Goal: Task Accomplishment & Management: Complete application form

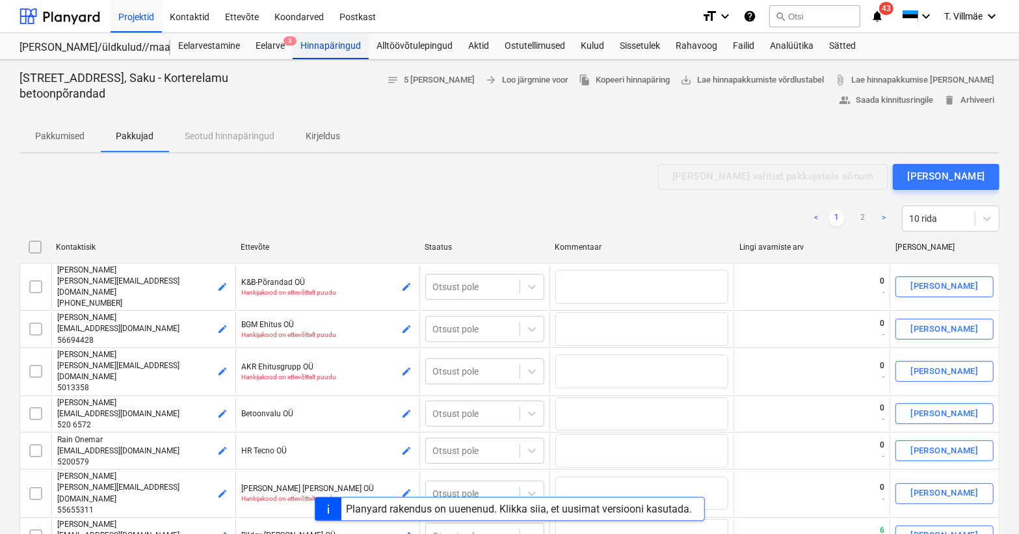
click at [338, 47] on div "Hinnapäringud" at bounding box center [331, 46] width 76 height 26
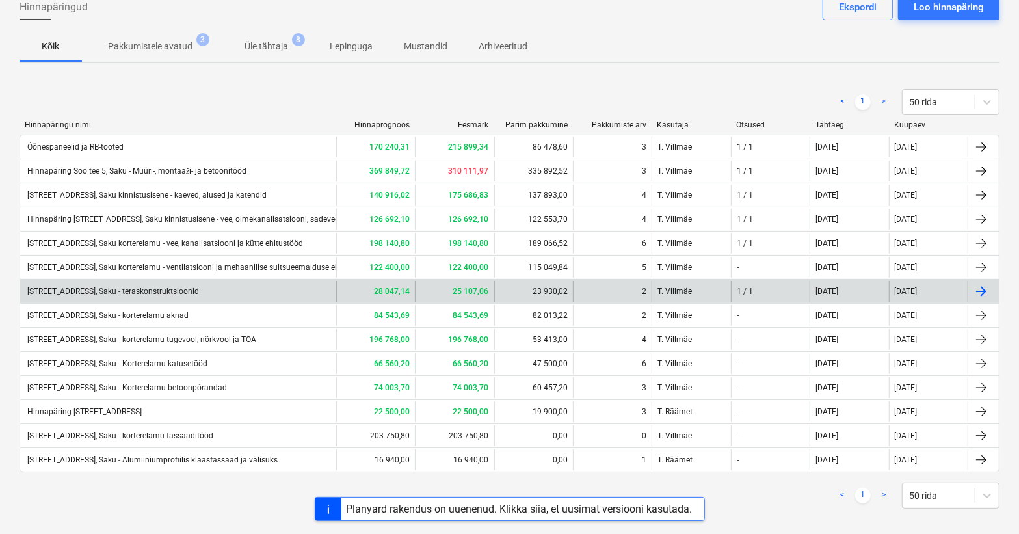
scroll to position [86, 0]
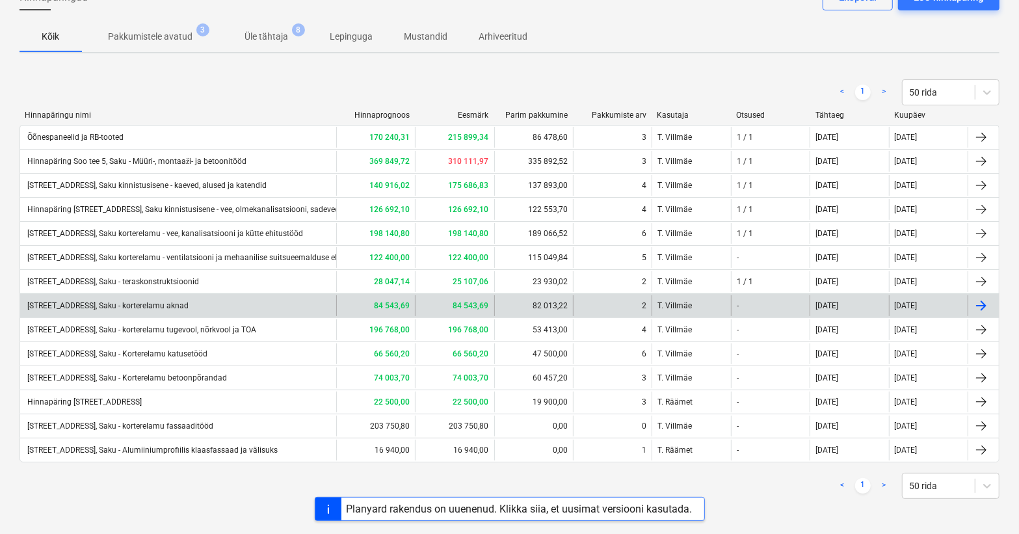
click at [202, 308] on div "[STREET_ADDRESS], Saku - korterelamu aknad" at bounding box center [178, 305] width 316 height 21
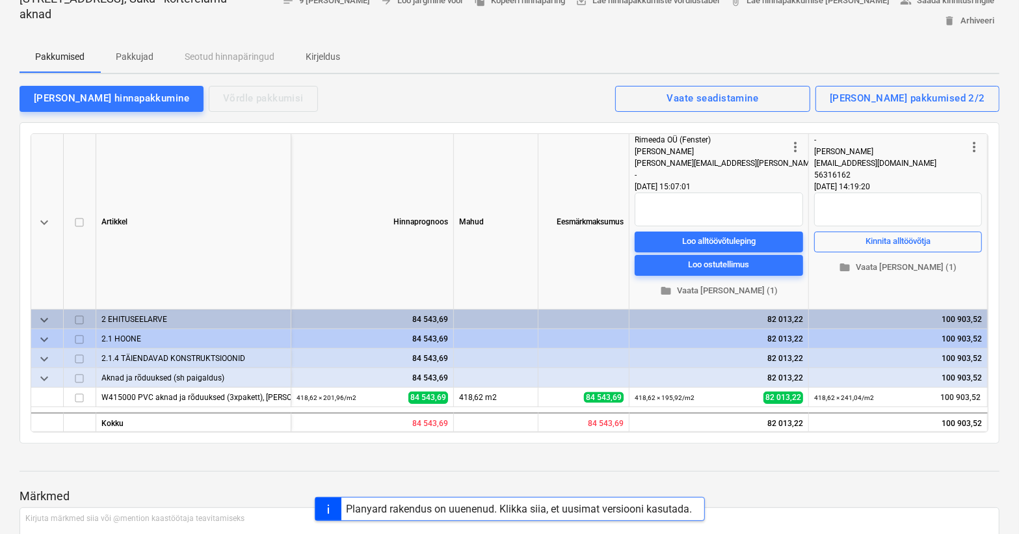
scroll to position [59, 0]
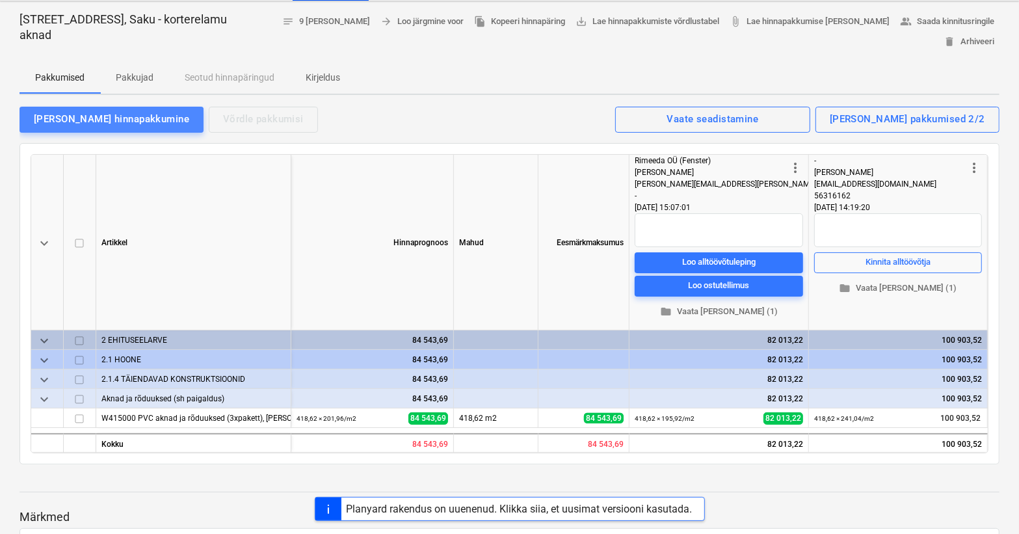
click at [115, 111] on div "[PERSON_NAME] hinnapakkumine" at bounding box center [111, 119] width 155 height 17
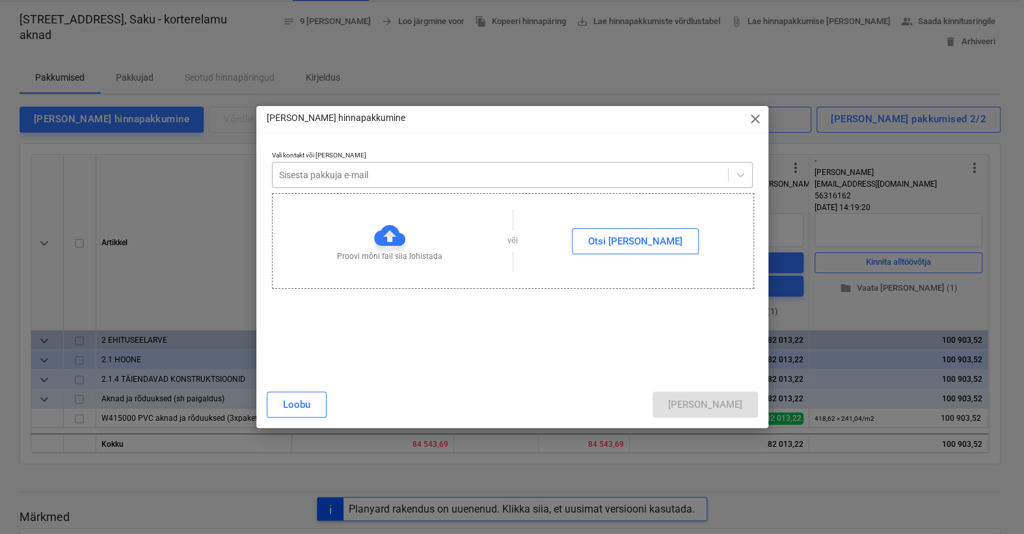
click at [373, 179] on div at bounding box center [500, 174] width 442 height 13
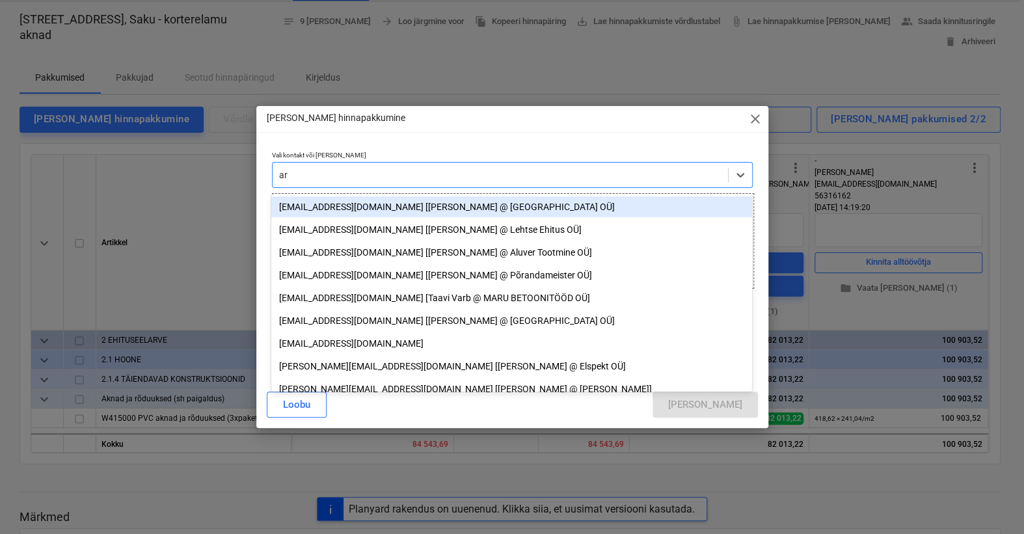
type input "a"
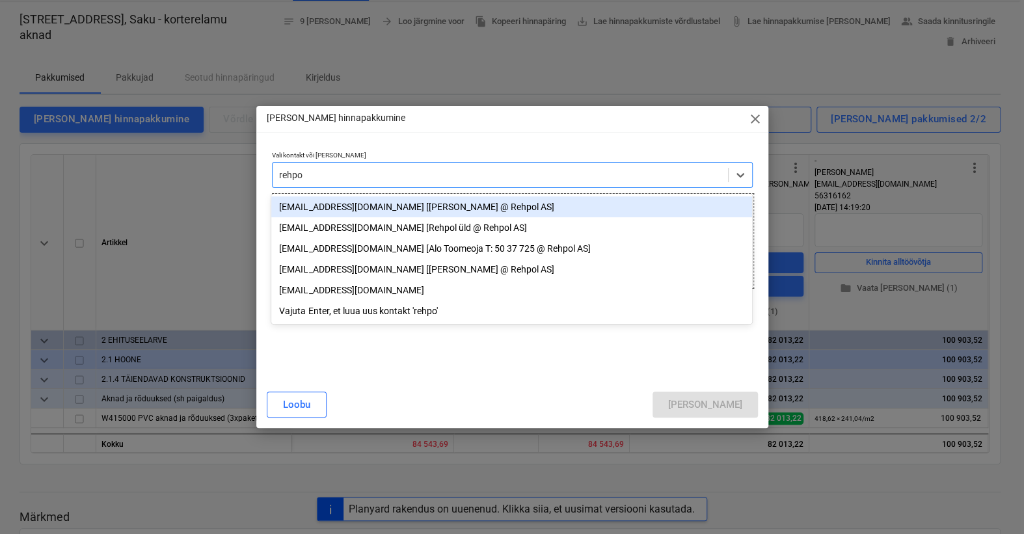
type input "rehpol"
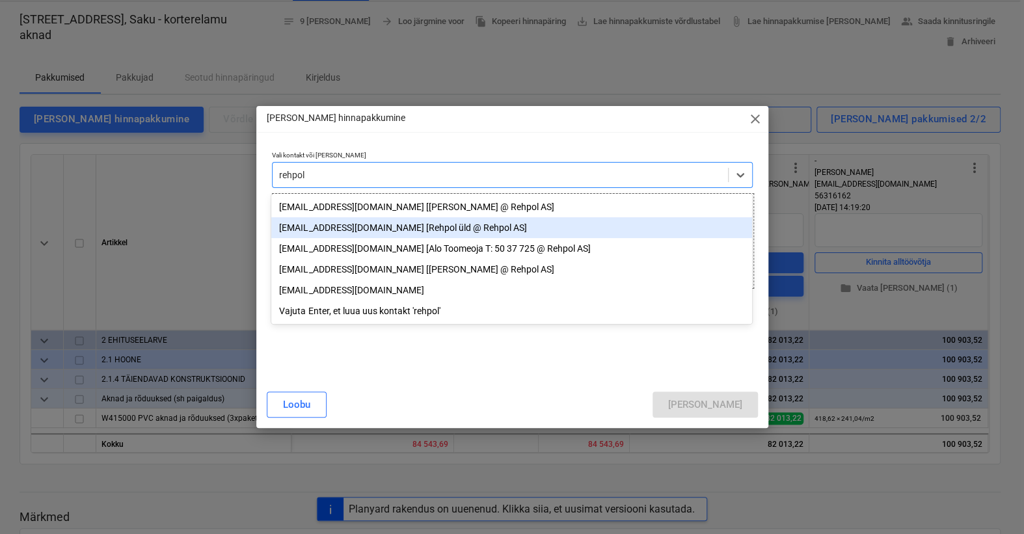
click at [320, 230] on div "[EMAIL_ADDRESS][DOMAIN_NAME] [Rehpol üld @ Rehpol AS]" at bounding box center [511, 227] width 481 height 21
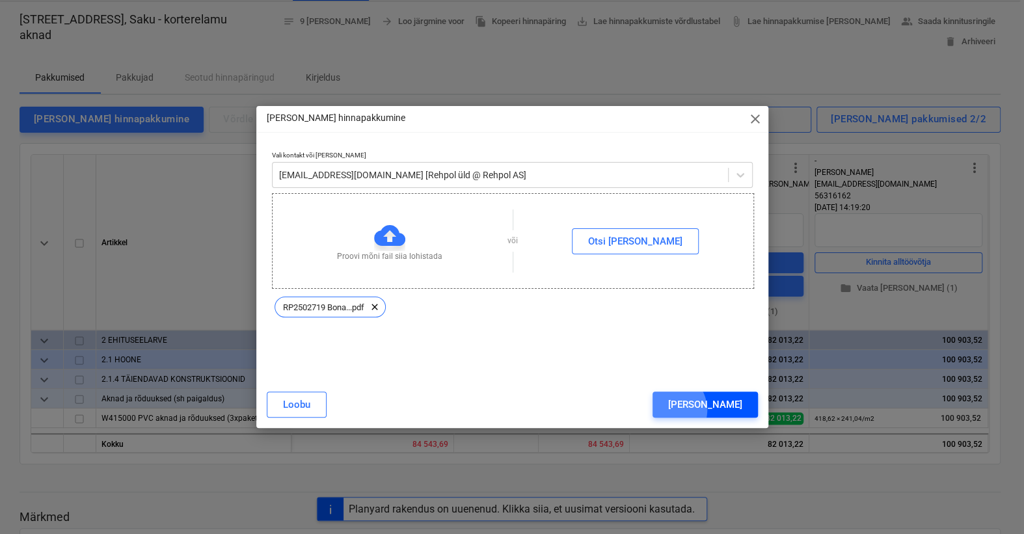
click at [722, 410] on div "[PERSON_NAME]" at bounding box center [705, 404] width 74 height 17
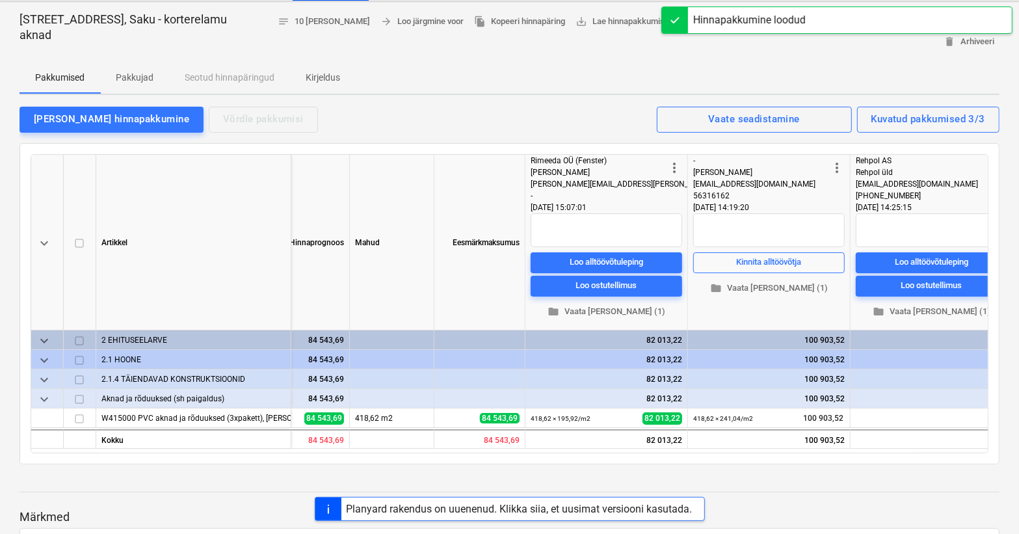
scroll to position [0, 129]
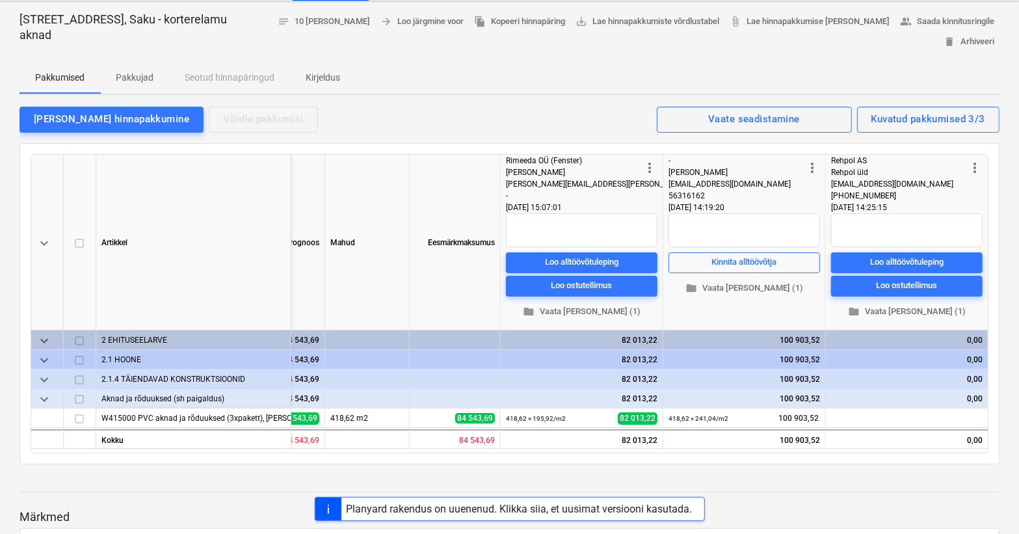
click at [633, 195] on div "-" at bounding box center [574, 196] width 136 height 12
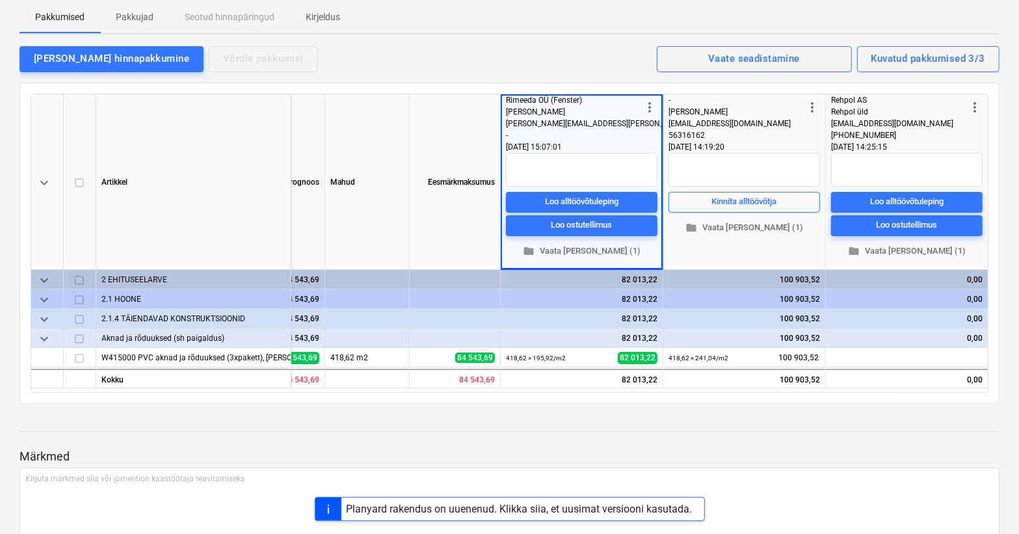
scroll to position [118, 0]
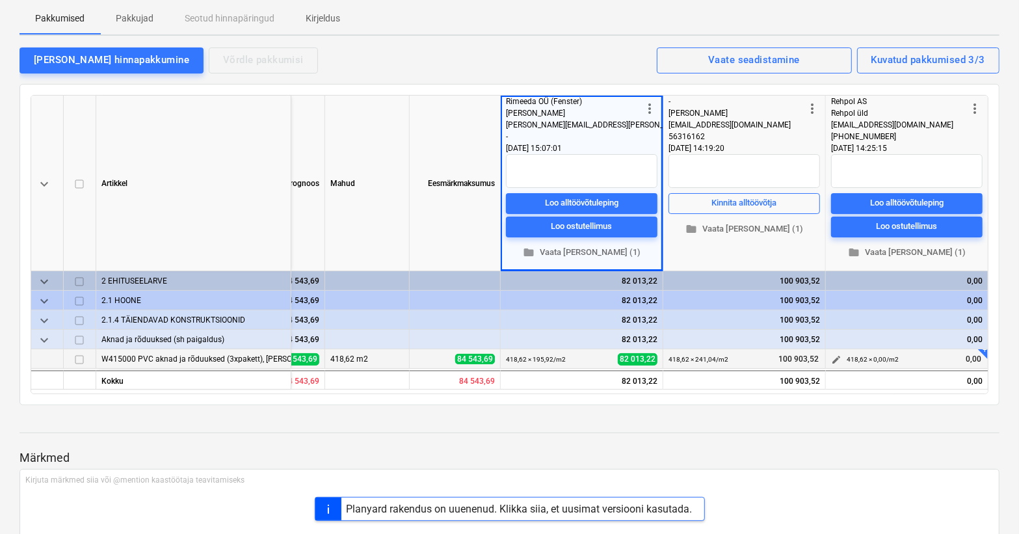
click at [831, 361] on span "edit" at bounding box center [836, 359] width 10 height 10
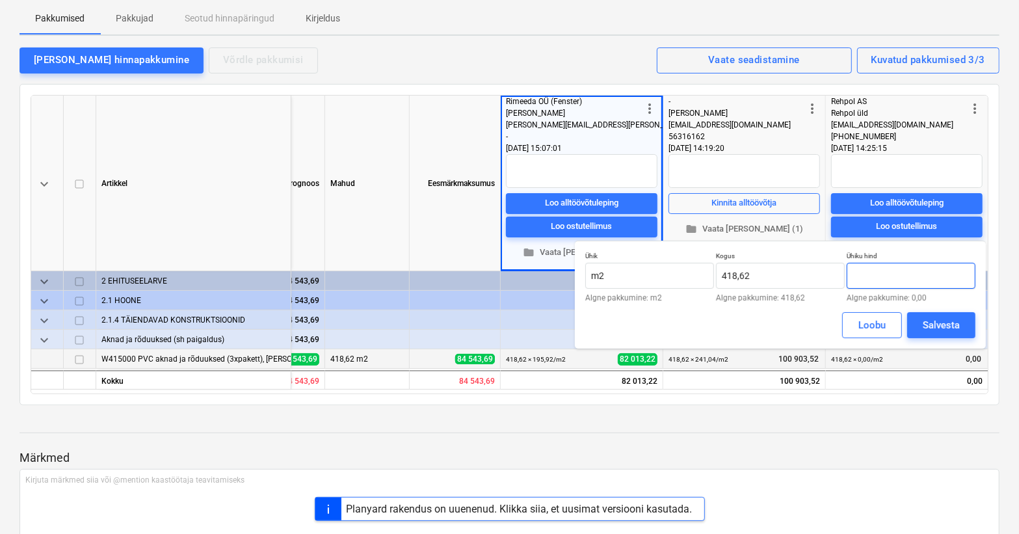
click at [875, 274] on input "text" at bounding box center [911, 276] width 129 height 26
type input "208,56"
click at [934, 327] on div "Salvesta" at bounding box center [941, 325] width 37 height 17
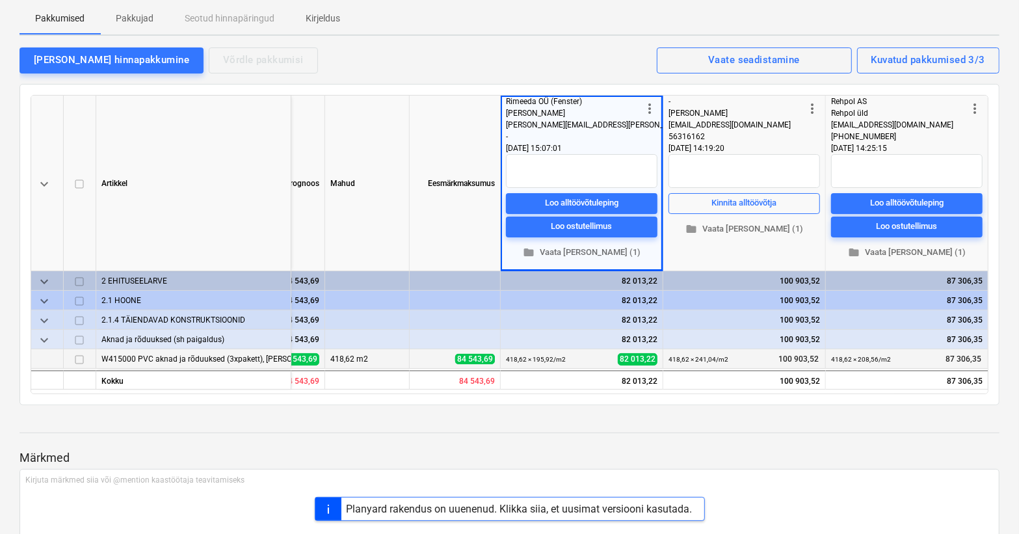
click at [899, 416] on div at bounding box center [510, 421] width 980 height 10
click at [833, 356] on span "edit" at bounding box center [836, 359] width 10 height 10
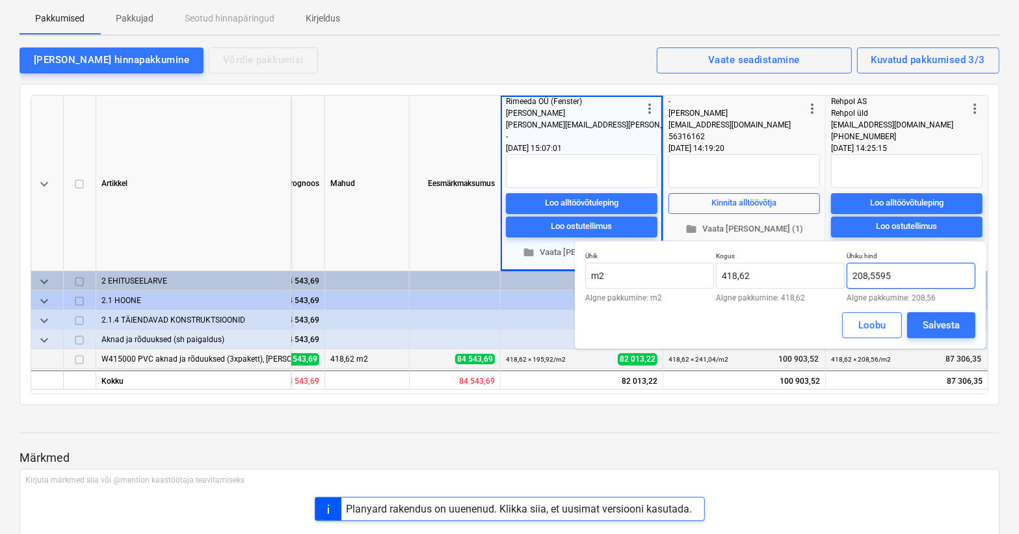
click at [890, 272] on input "208,5595" at bounding box center [911, 276] width 129 height 26
type input "208,56"
click at [948, 322] on div "Salvesta" at bounding box center [941, 325] width 37 height 17
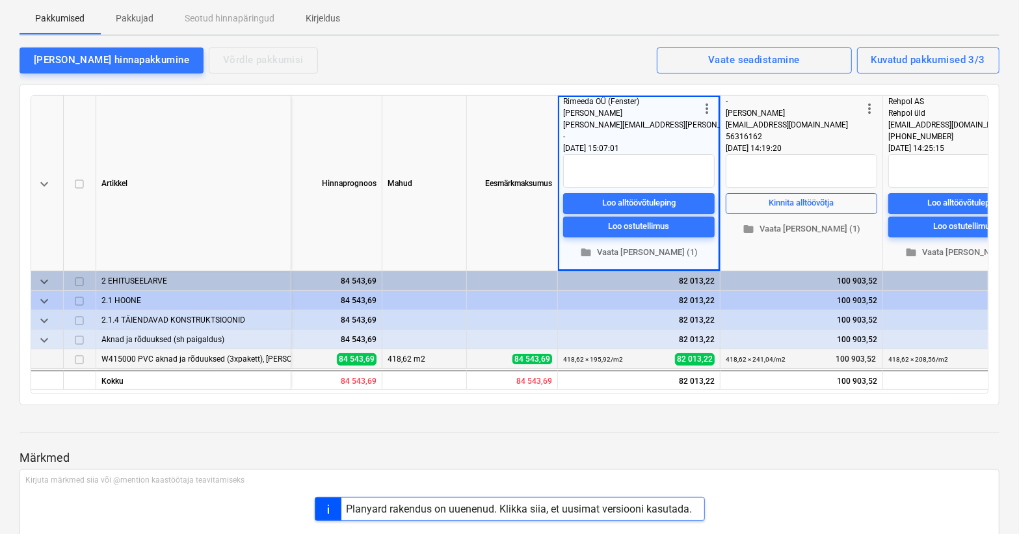
scroll to position [0, 71]
click at [466, 88] on div "keyboard_arrow_down [PERSON_NAME] [PERSON_NAME] Eesmärkmaksumus more_vert [PERS…" at bounding box center [510, 244] width 980 height 321
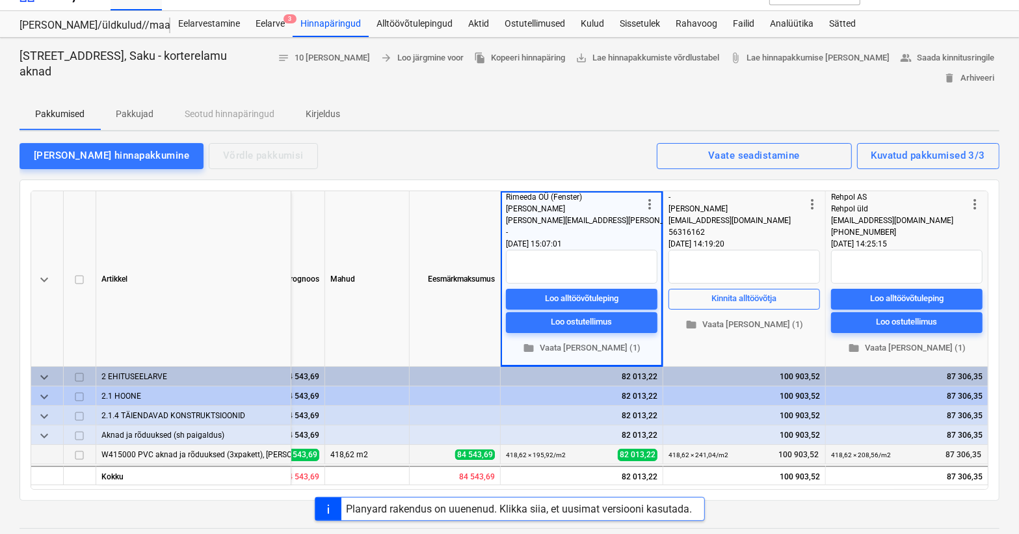
scroll to position [0, 0]
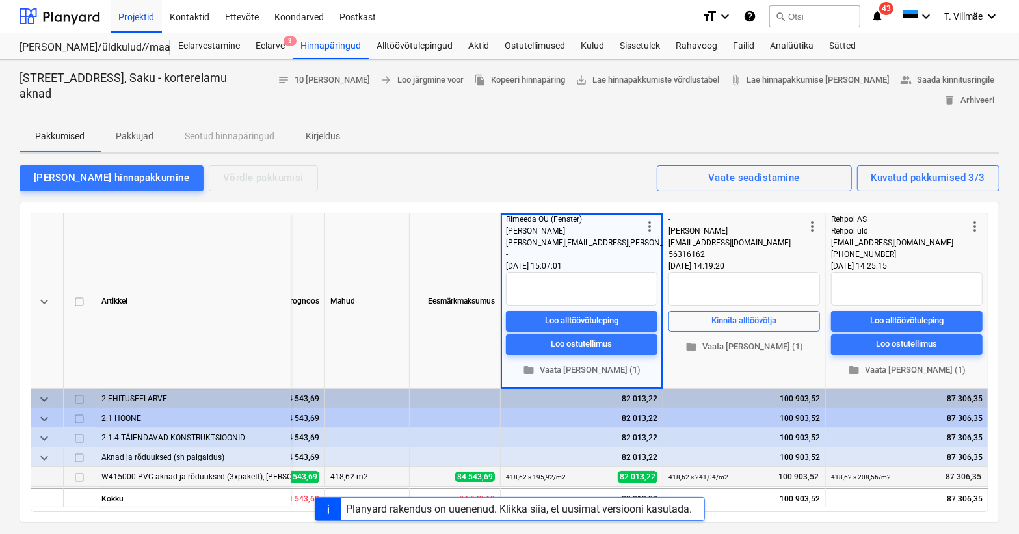
click at [139, 131] on p "Pakkujad" at bounding box center [135, 136] width 38 height 14
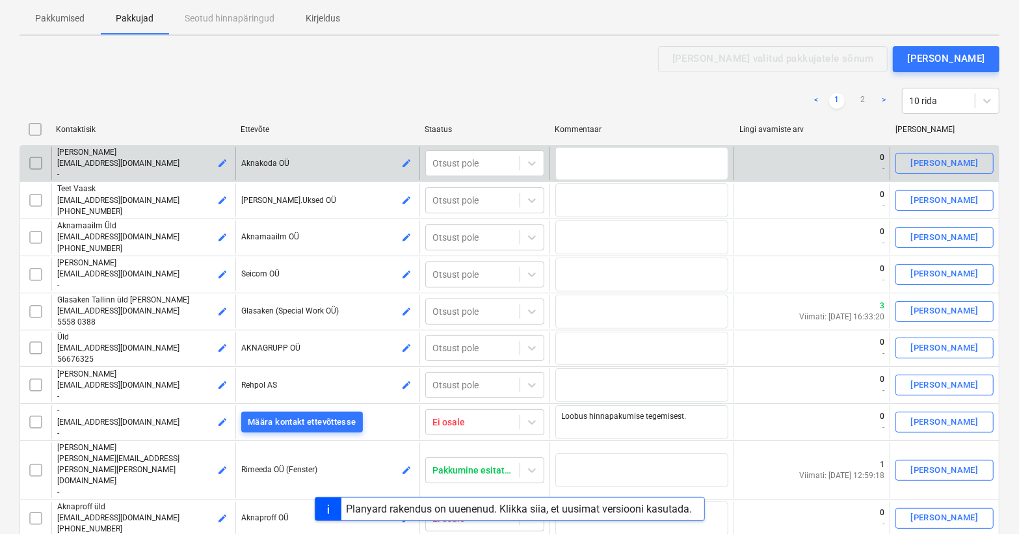
scroll to position [177, 0]
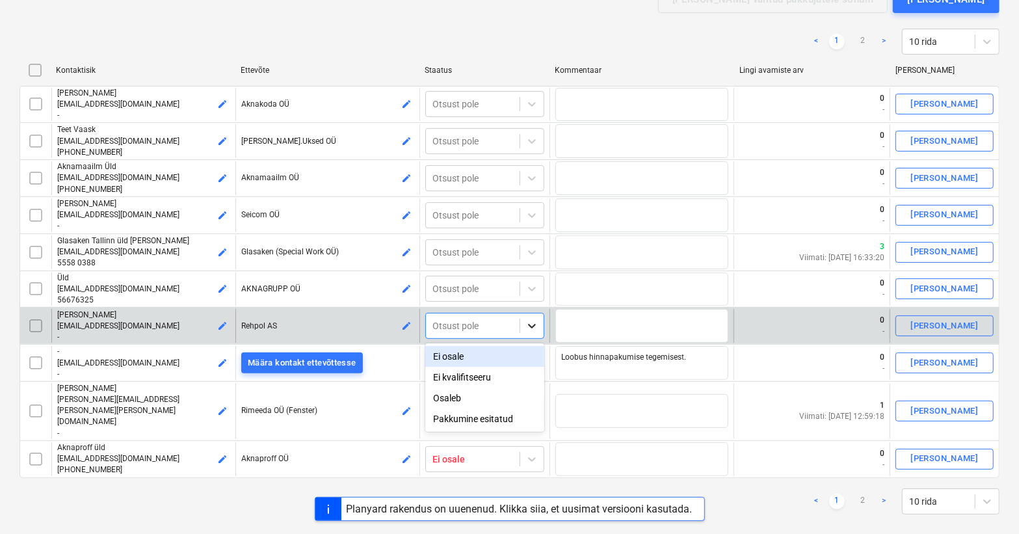
click at [533, 323] on icon at bounding box center [531, 325] width 13 height 13
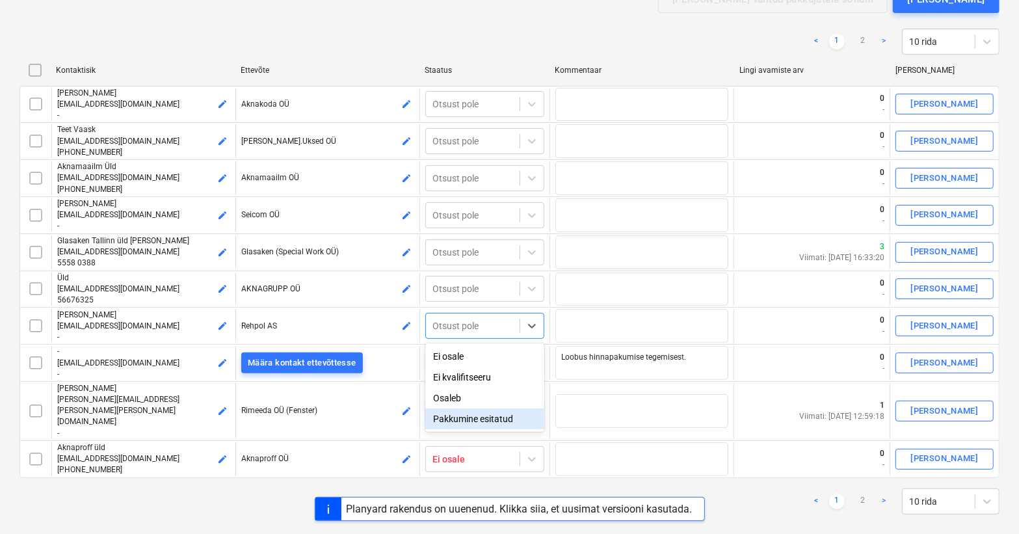
click at [465, 421] on div "Pakkumine esitatud" at bounding box center [484, 418] width 119 height 21
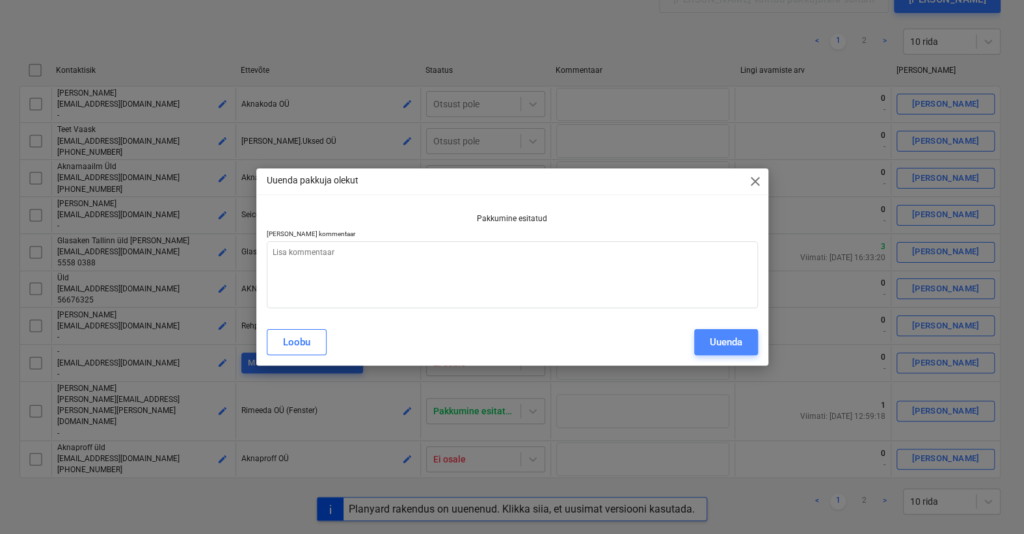
click at [710, 344] on div "Uuenda" at bounding box center [725, 342] width 33 height 17
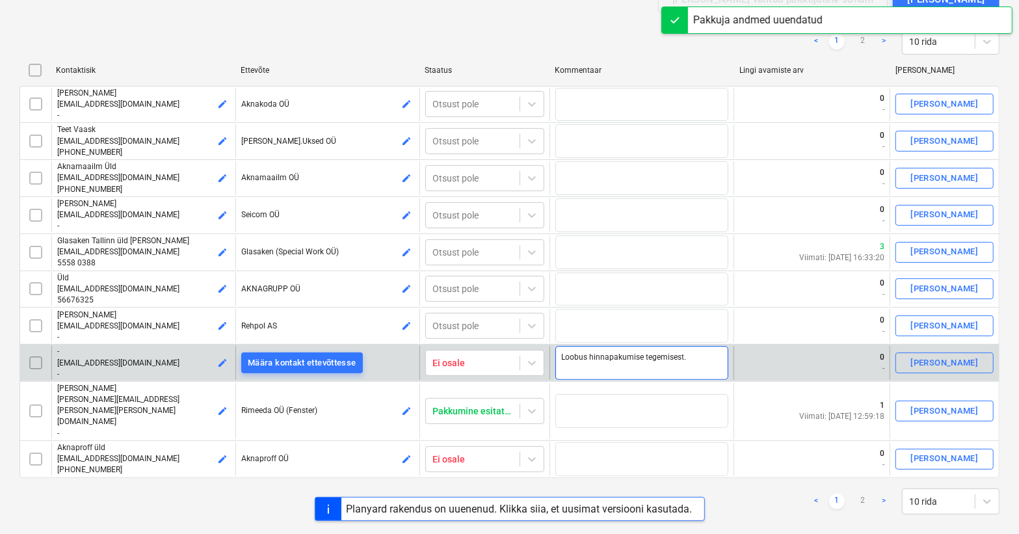
type textarea "x"
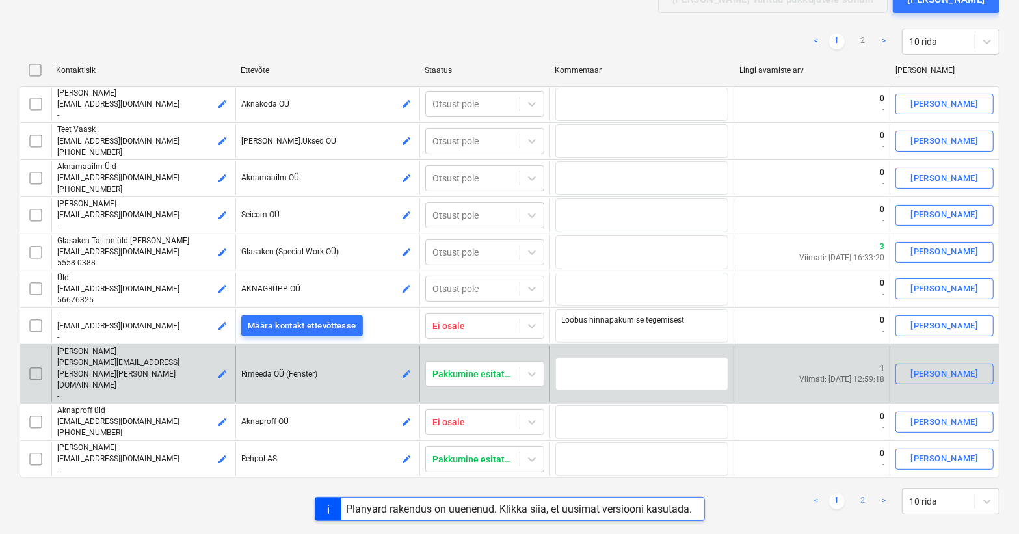
click at [862, 494] on link "2" at bounding box center [863, 502] width 16 height 16
checkbox input "false"
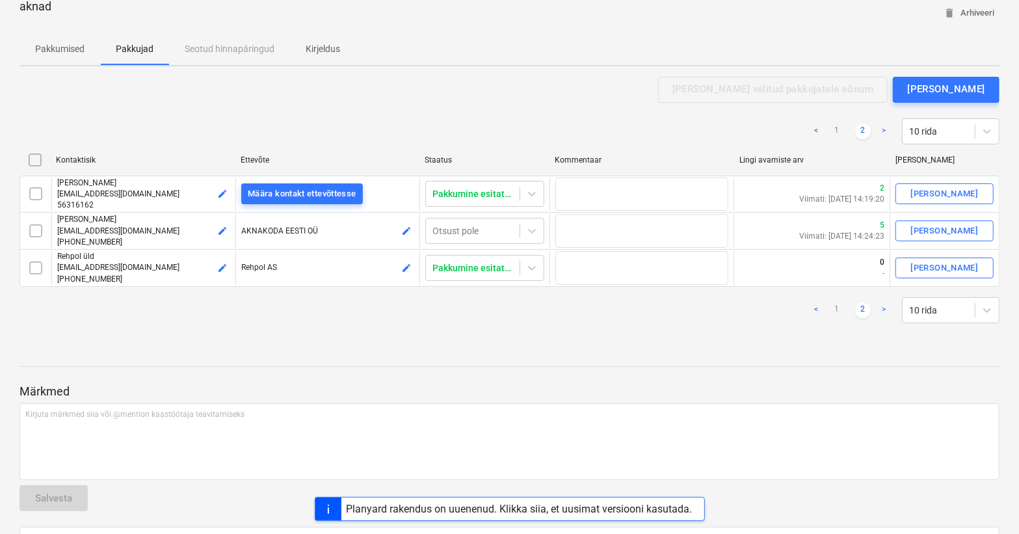
scroll to position [0, 0]
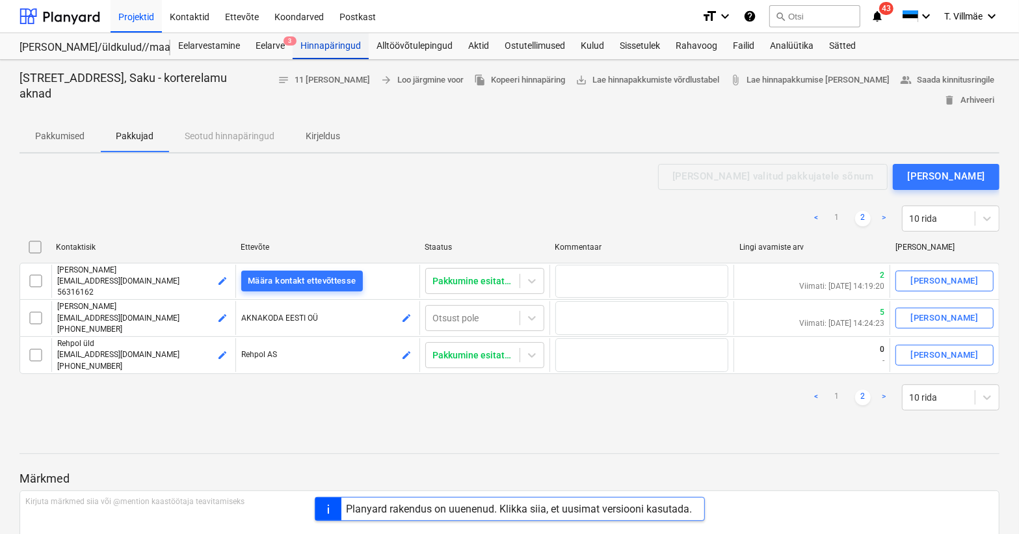
click at [324, 44] on div "Hinnapäringud" at bounding box center [331, 46] width 76 height 26
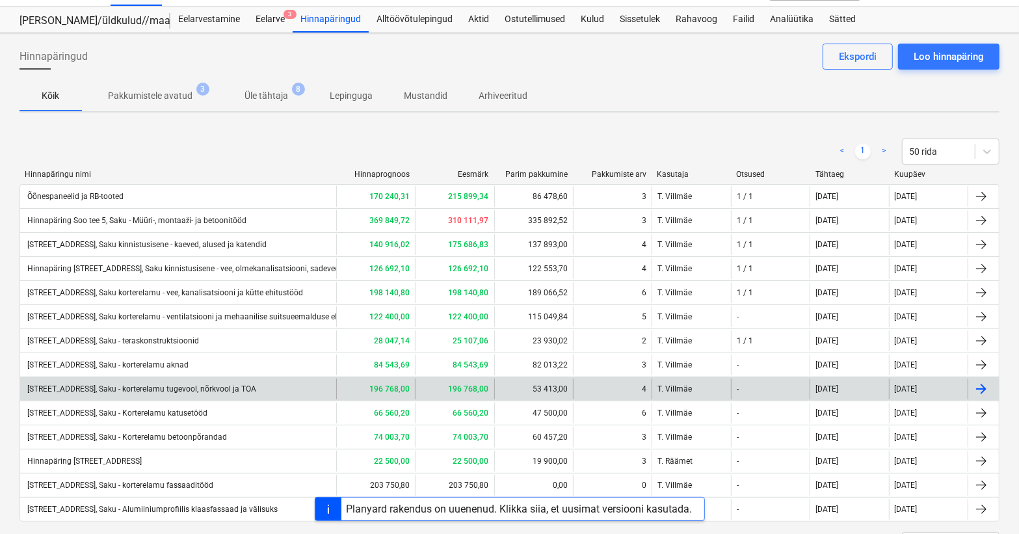
scroll to position [86, 0]
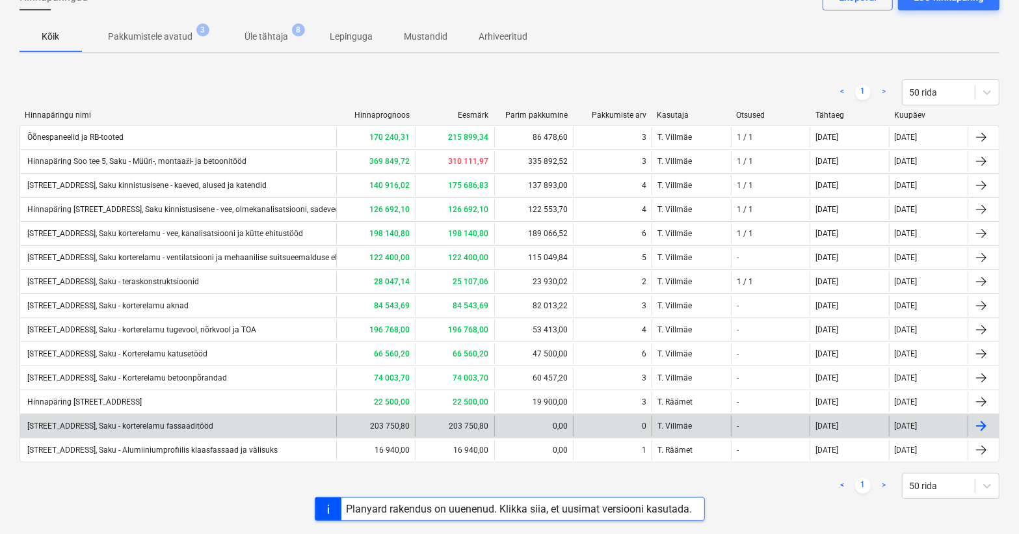
click at [170, 425] on div "[STREET_ADDRESS], Saku - korterelamu fassaaditööd" at bounding box center [119, 425] width 188 height 9
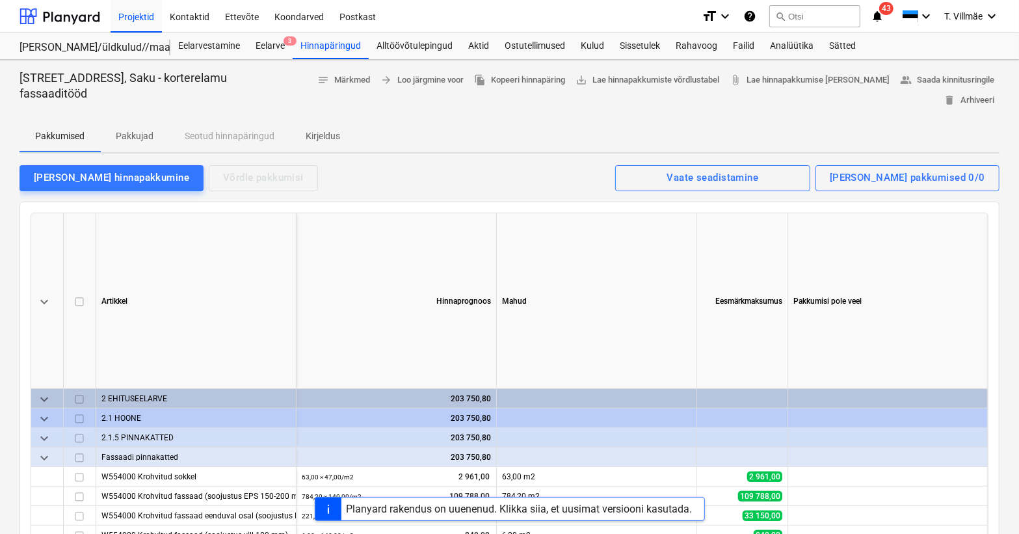
click at [124, 134] on p "Pakkujad" at bounding box center [135, 136] width 38 height 14
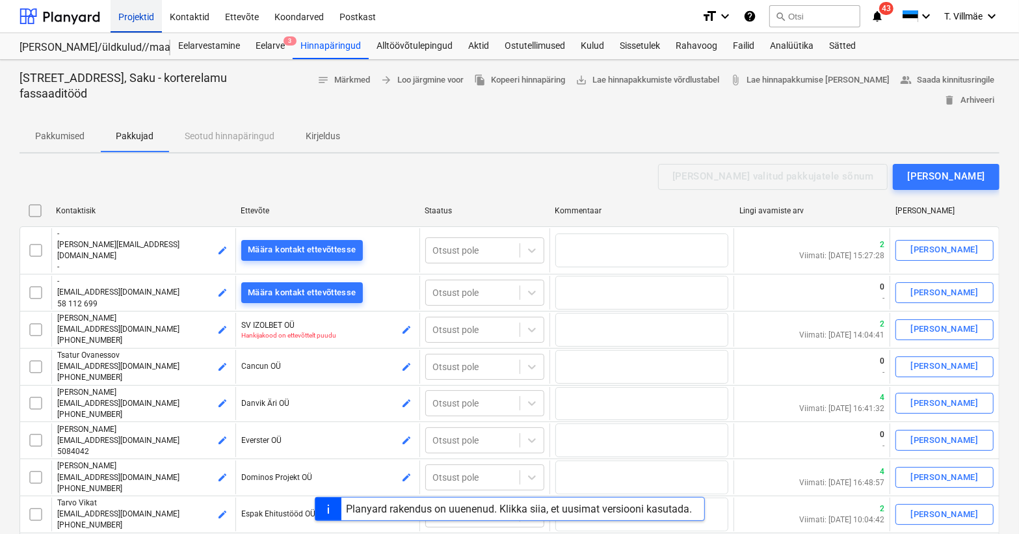
click at [124, 11] on div "Projektid" at bounding box center [136, 15] width 51 height 33
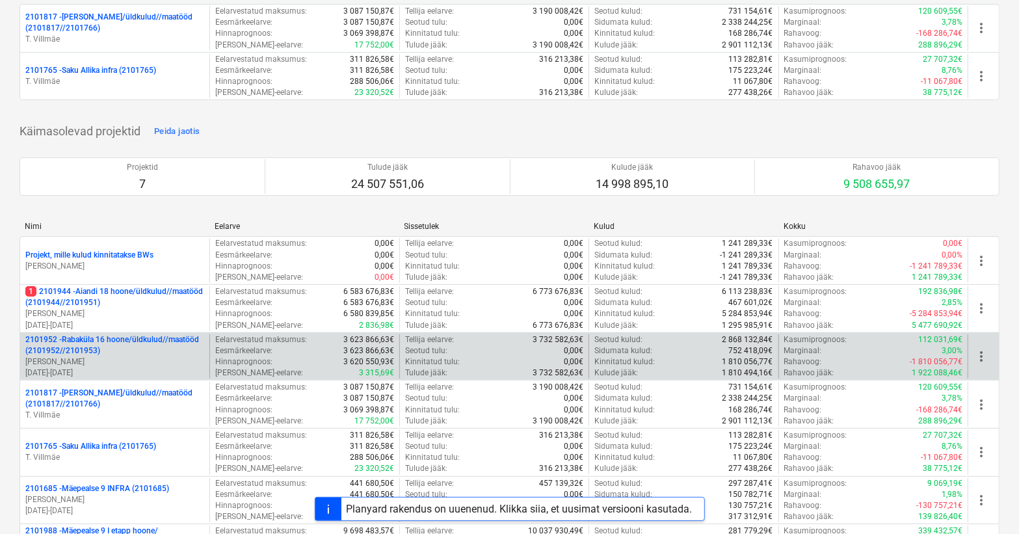
scroll to position [236, 0]
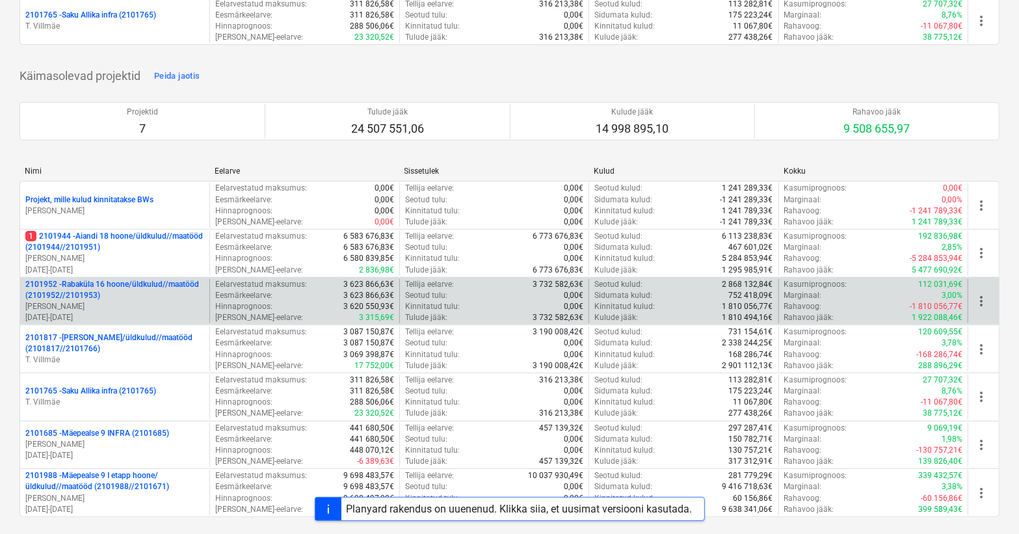
click at [129, 290] on p "2101952 - [GEOGRAPHIC_DATA] 16 hoone/üldkulud//maatööd (2101952//2101953)" at bounding box center [114, 290] width 179 height 22
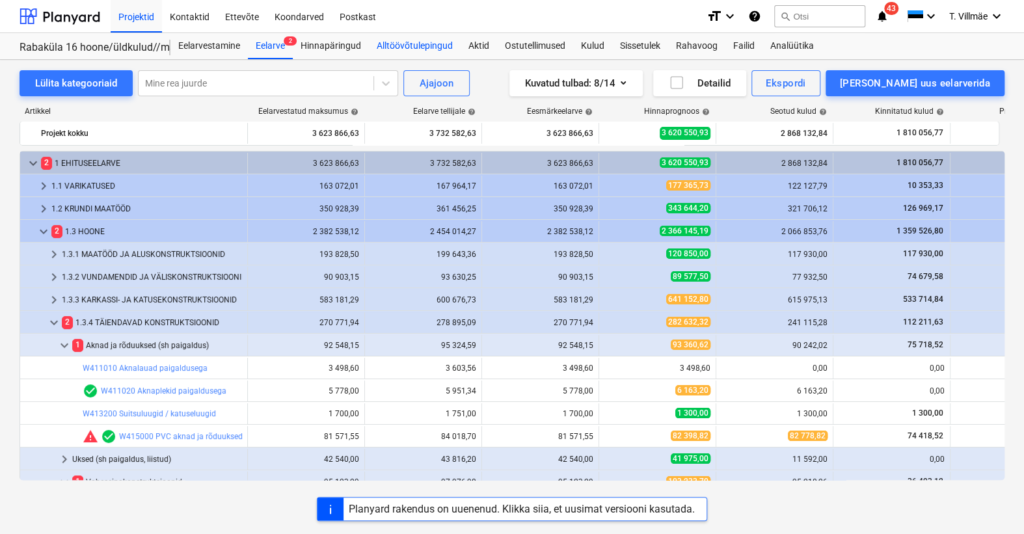
click at [406, 42] on div "Alltöövõtulepingud" at bounding box center [415, 46] width 92 height 26
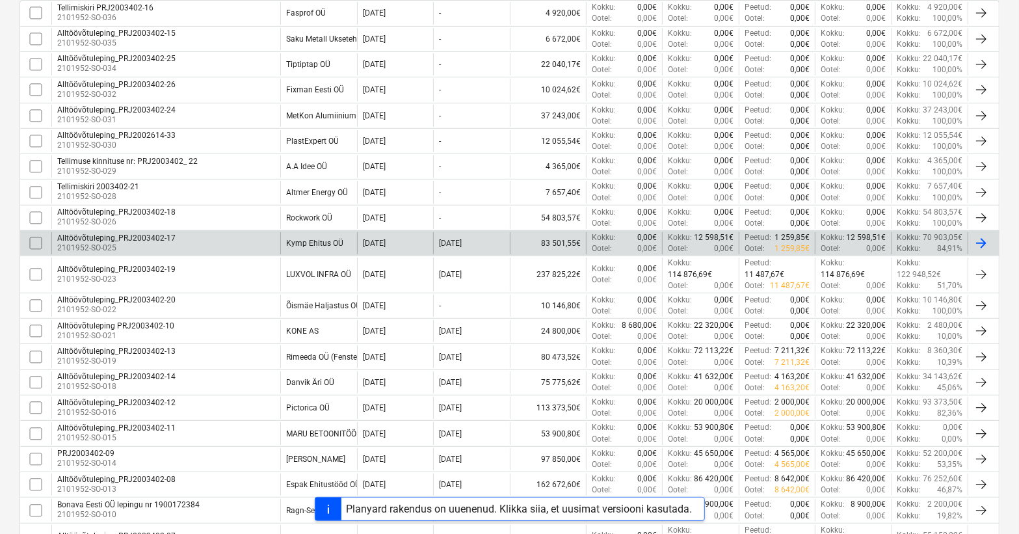
scroll to position [354, 0]
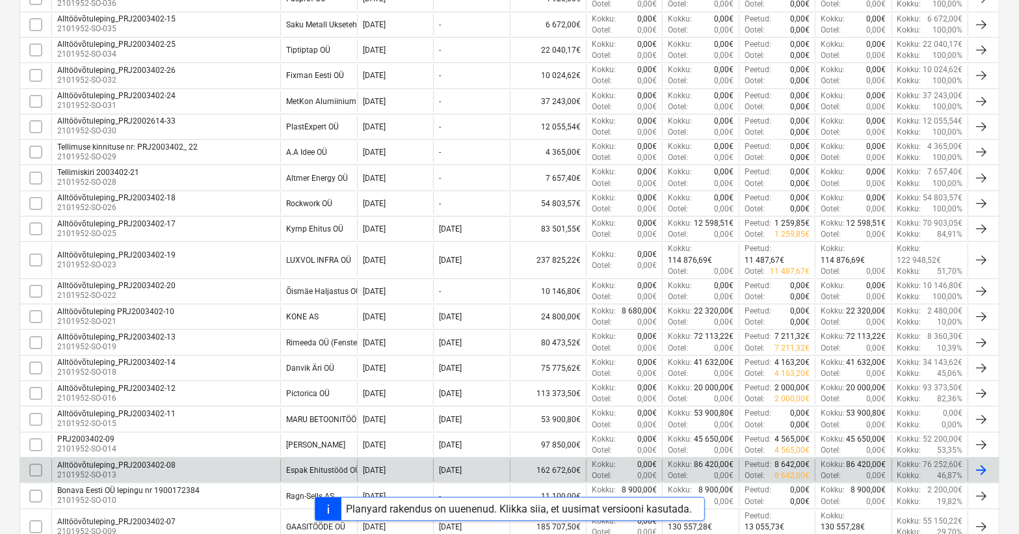
click at [210, 467] on div "Alltöövõtuleping_PRJ2003402-08 2101952-SO-013" at bounding box center [165, 470] width 229 height 22
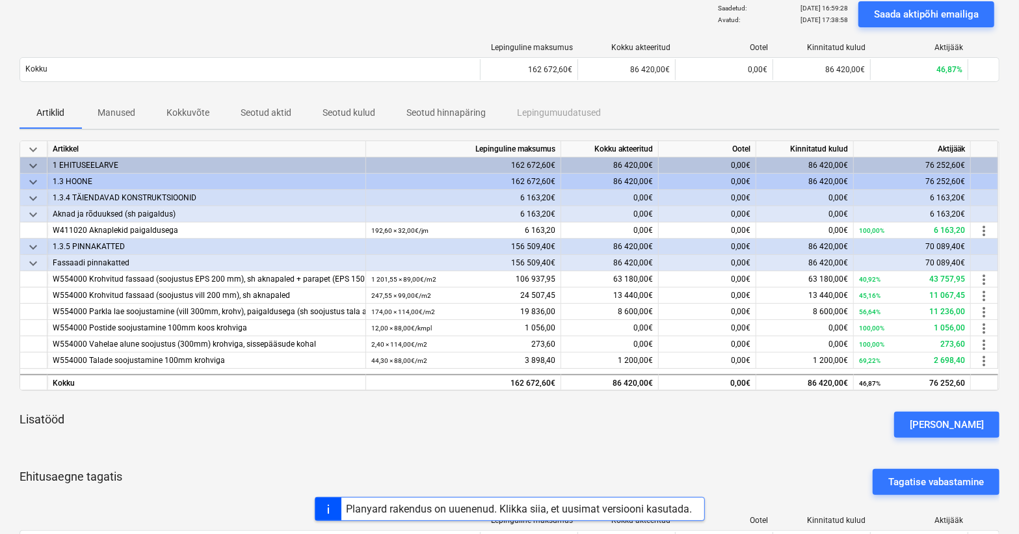
scroll to position [177, 0]
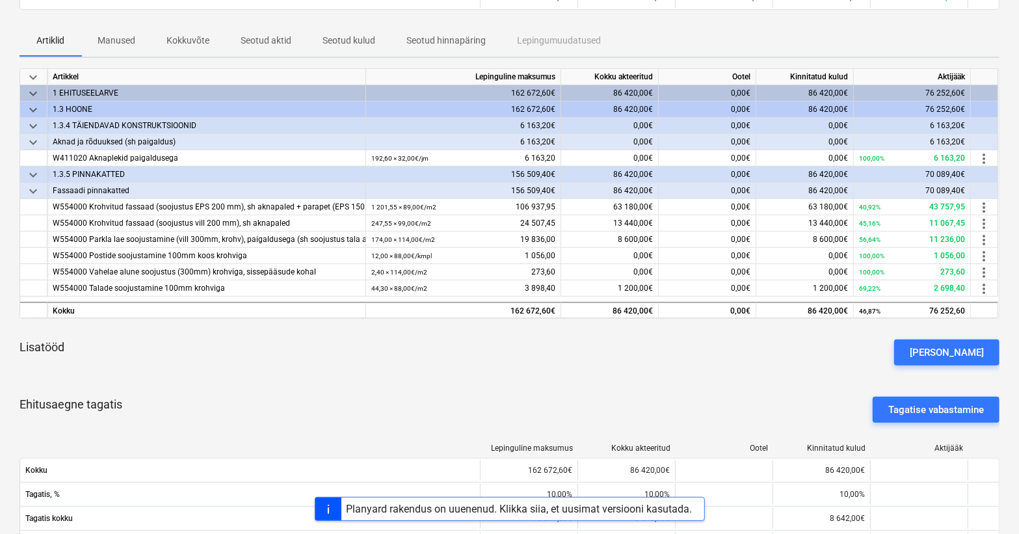
click at [420, 372] on div "Lisatööd [PERSON_NAME]" at bounding box center [510, 352] width 980 height 47
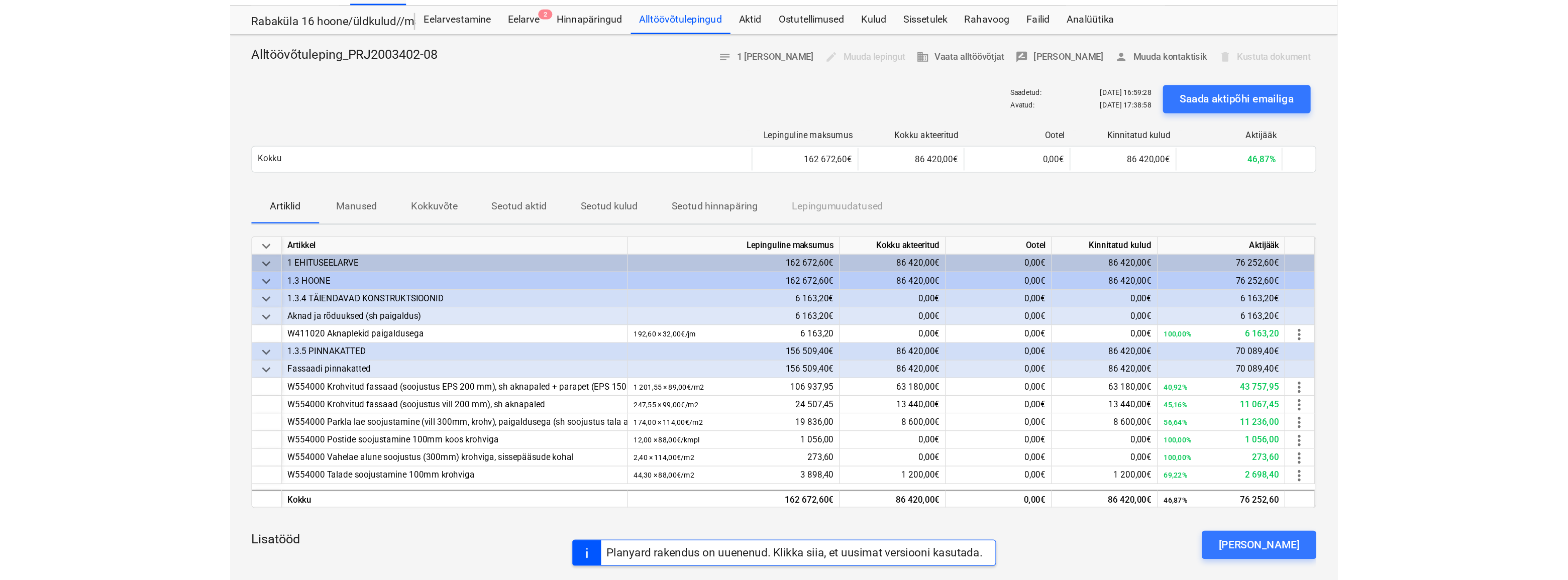
scroll to position [0, 0]
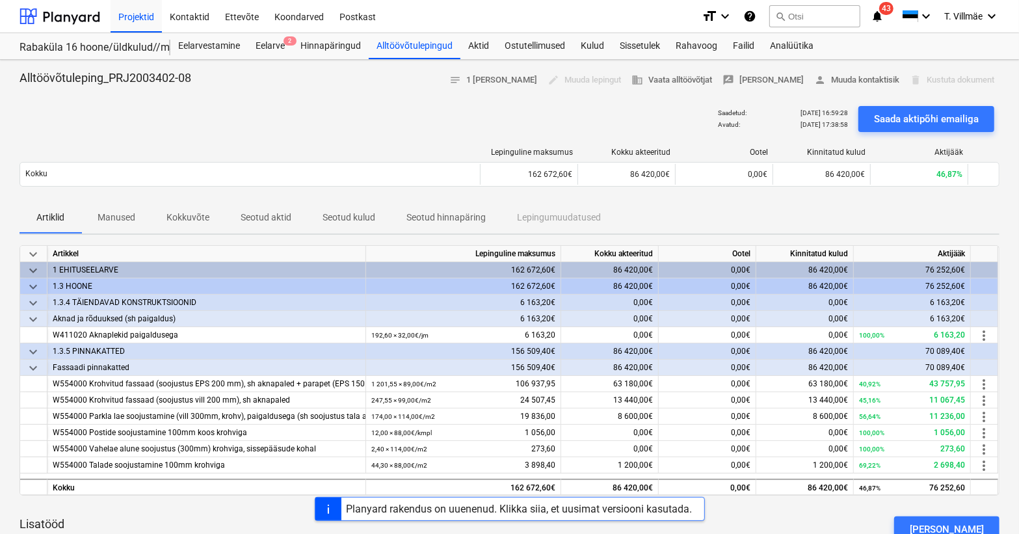
click at [436, 221] on p "Seotud hinnapäring" at bounding box center [445, 218] width 79 height 14
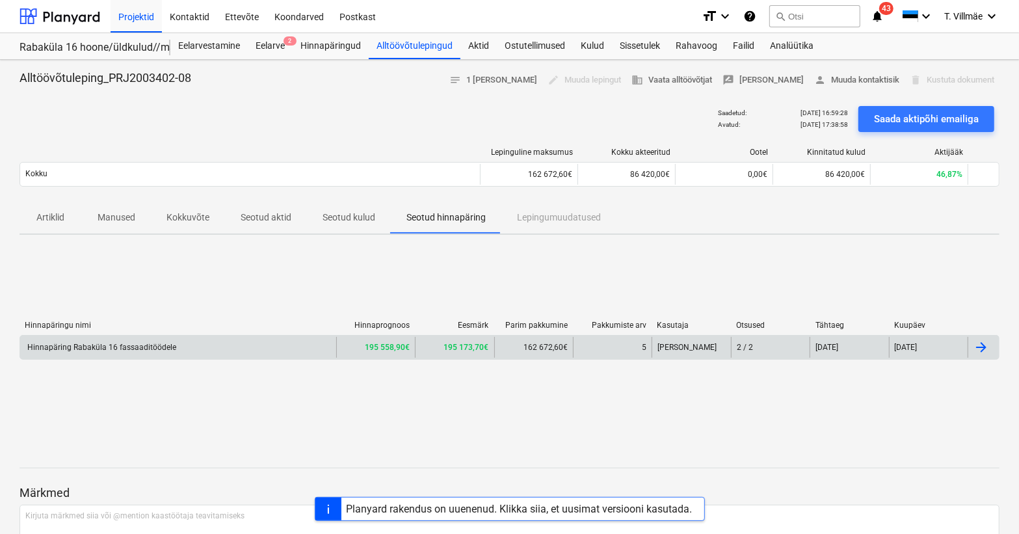
click at [139, 344] on div "Hinnapäring Rabaküla 16 fassaaditöödele" at bounding box center [100, 347] width 151 height 9
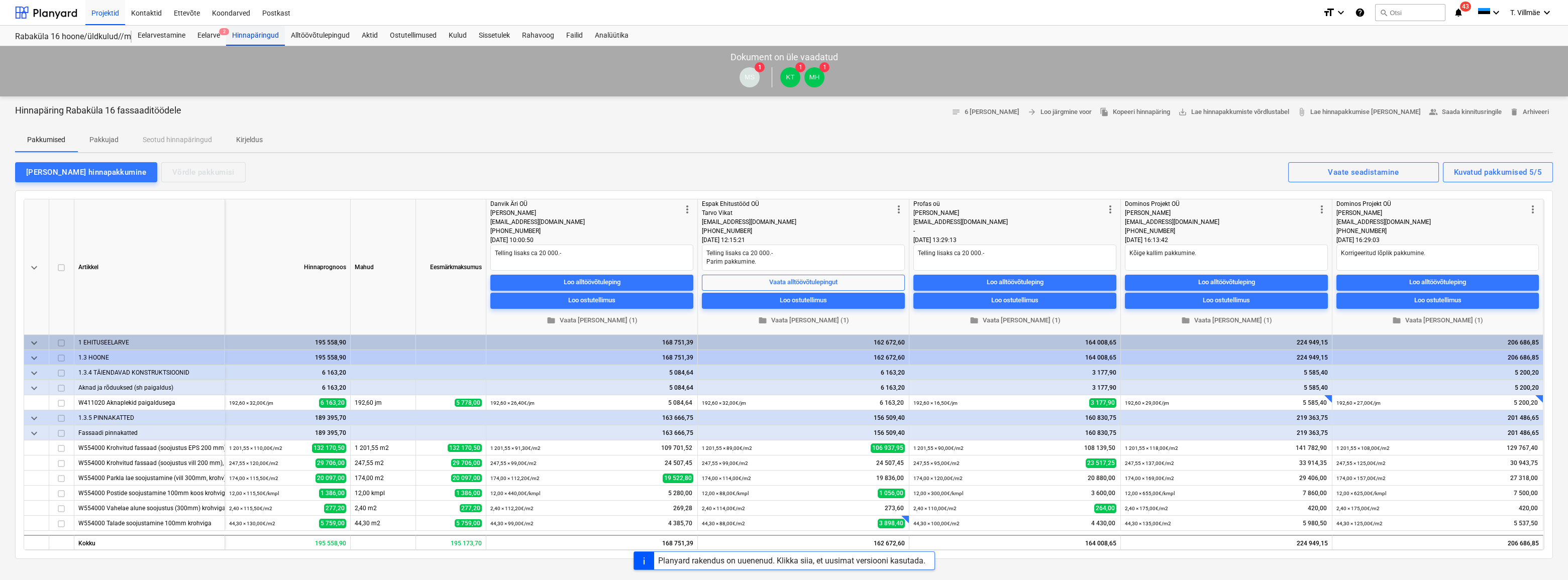
click at [243, 33] on div "Hinnapäringud" at bounding box center [256, 36] width 59 height 20
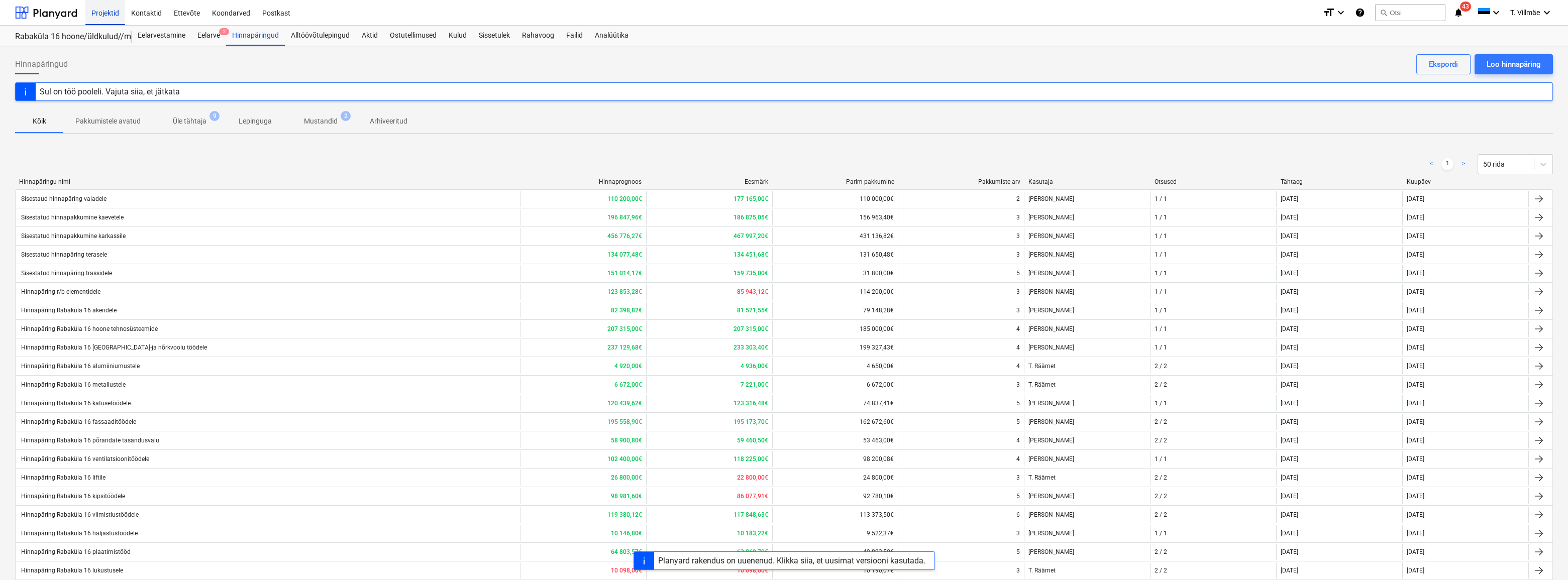
click at [108, 11] on div "Projektid" at bounding box center [105, 12] width 39 height 25
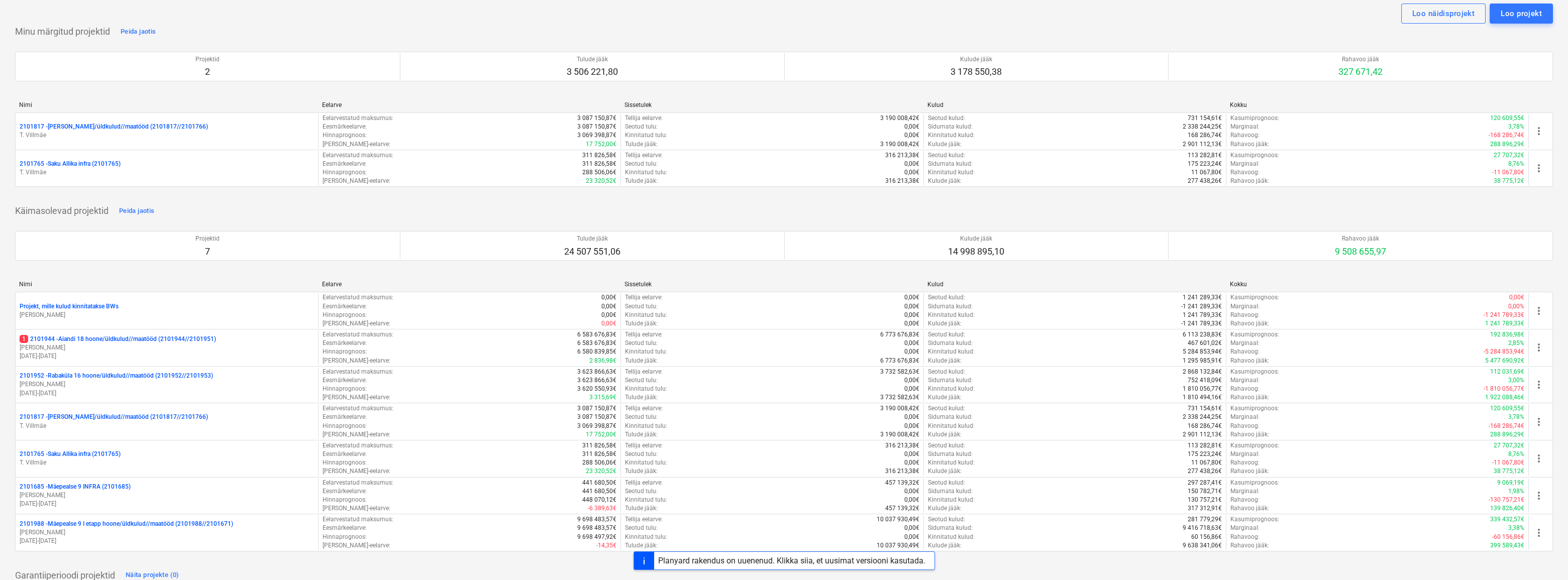
scroll to position [46, 0]
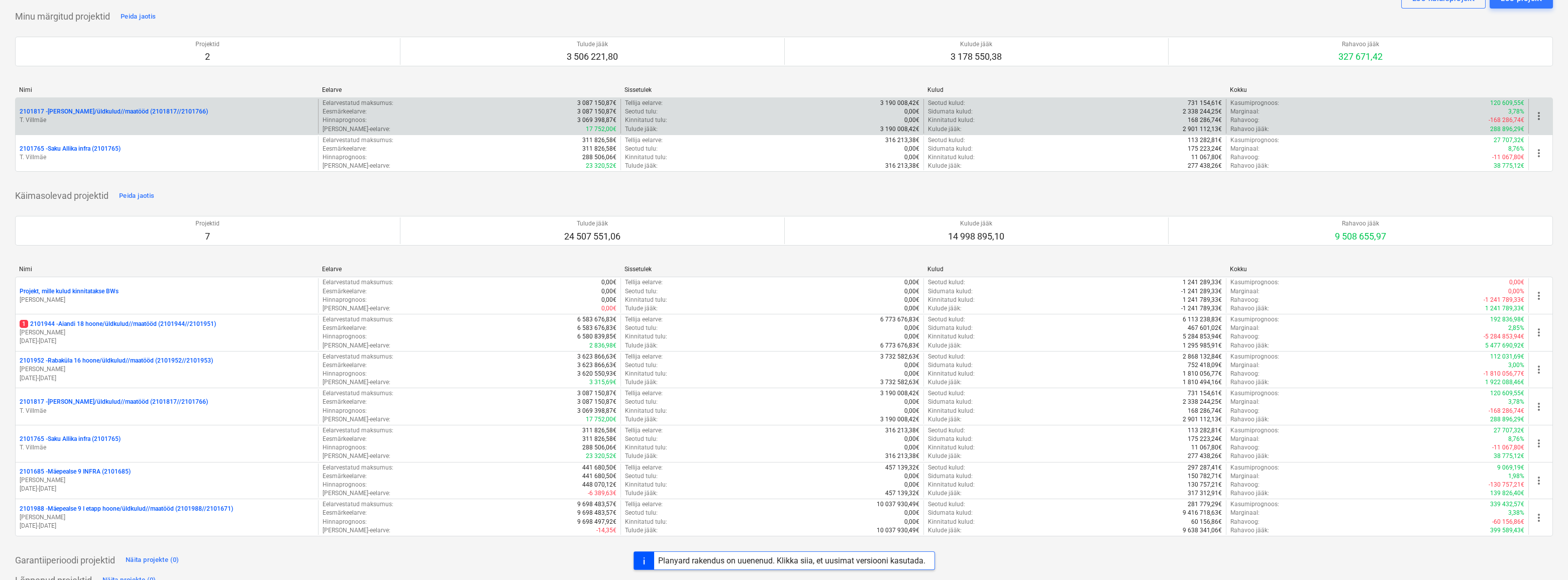
click at [98, 114] on p "2101817 - [PERSON_NAME]/üldkulud//maatööd (2101817//2101766)" at bounding box center [114, 111] width 188 height 8
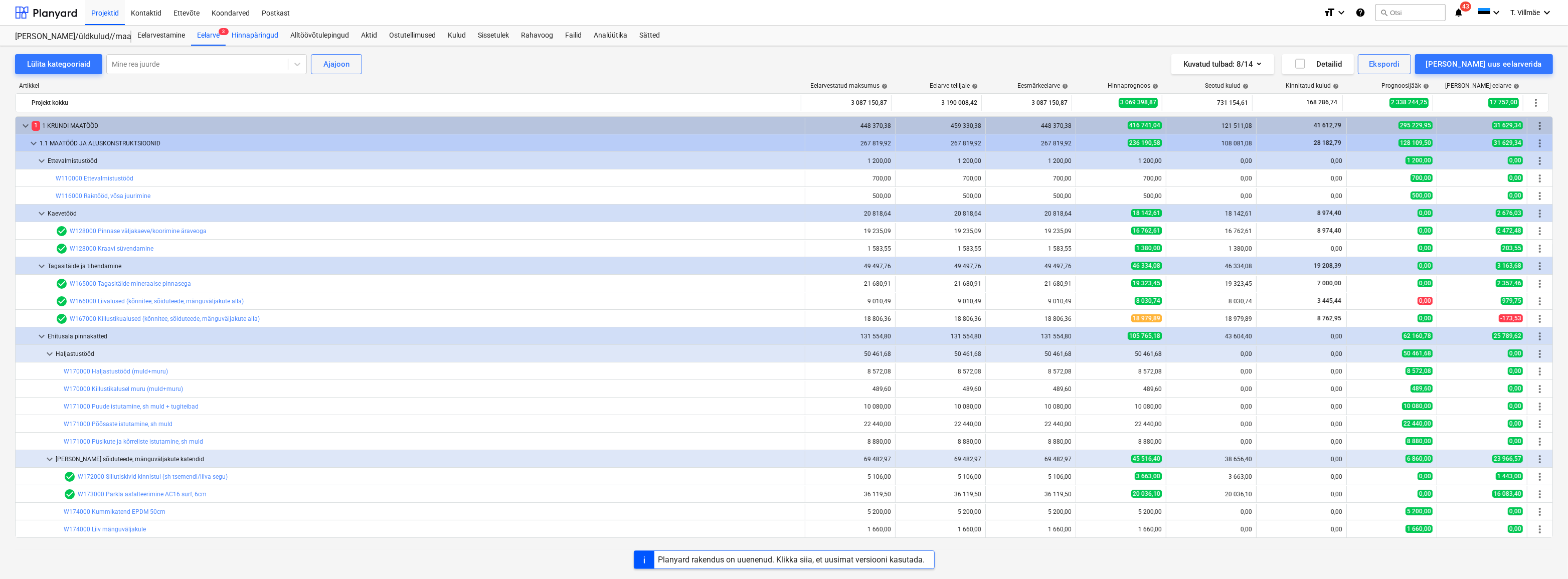
click at [256, 35] on div "Hinnapäringud" at bounding box center [255, 35] width 59 height 20
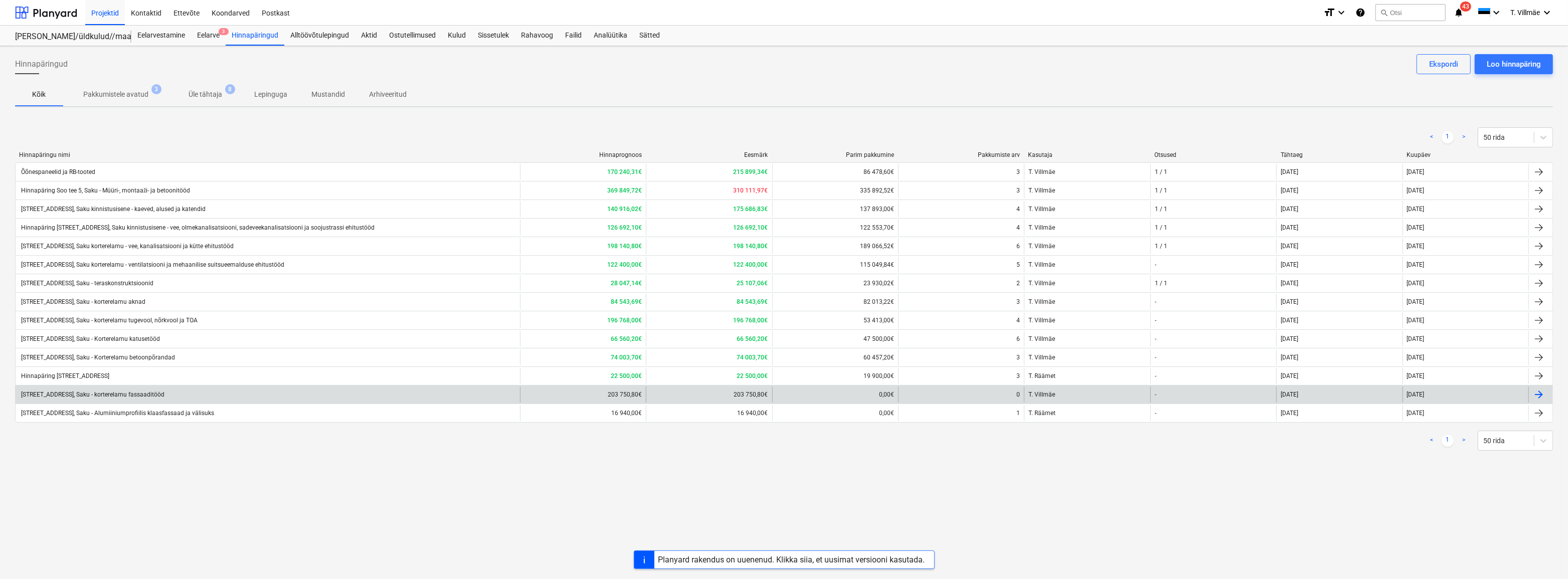
click at [127, 393] on div "[STREET_ADDRESS], Saku - korterelamu fassaaditööd" at bounding box center [92, 394] width 145 height 7
type textarea "x"
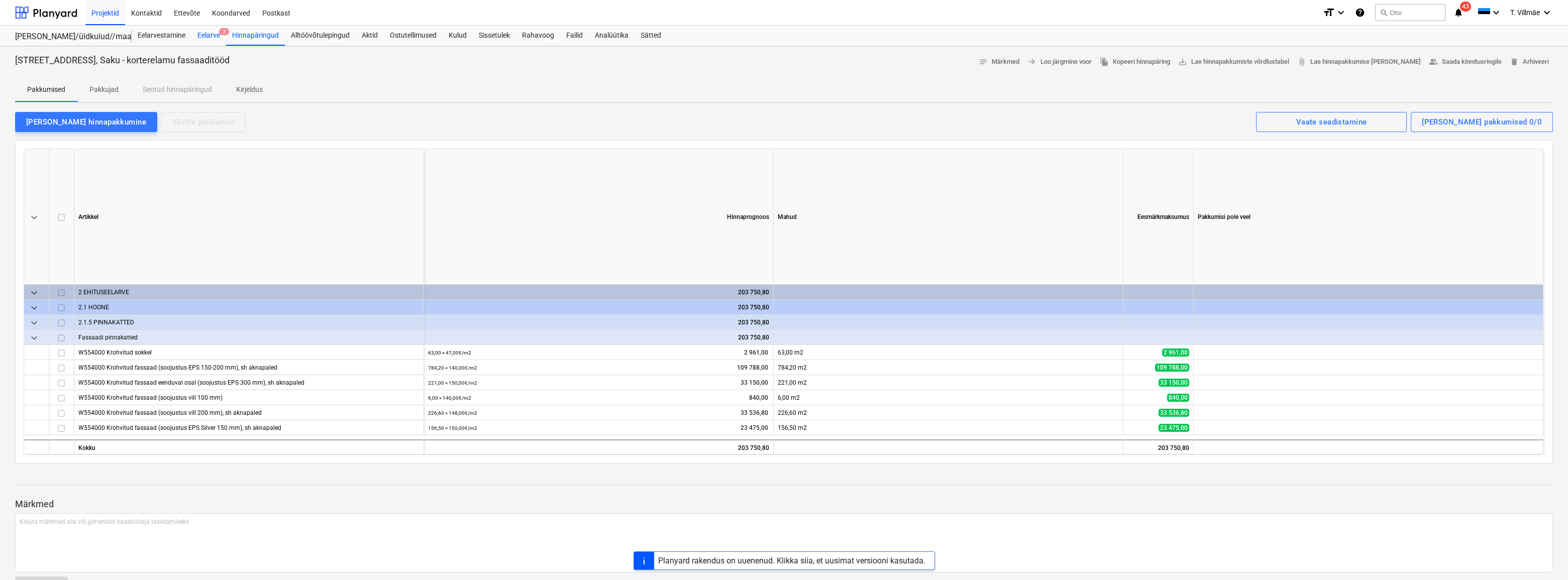
click at [216, 36] on div "Eelarve 3" at bounding box center [209, 36] width 35 height 20
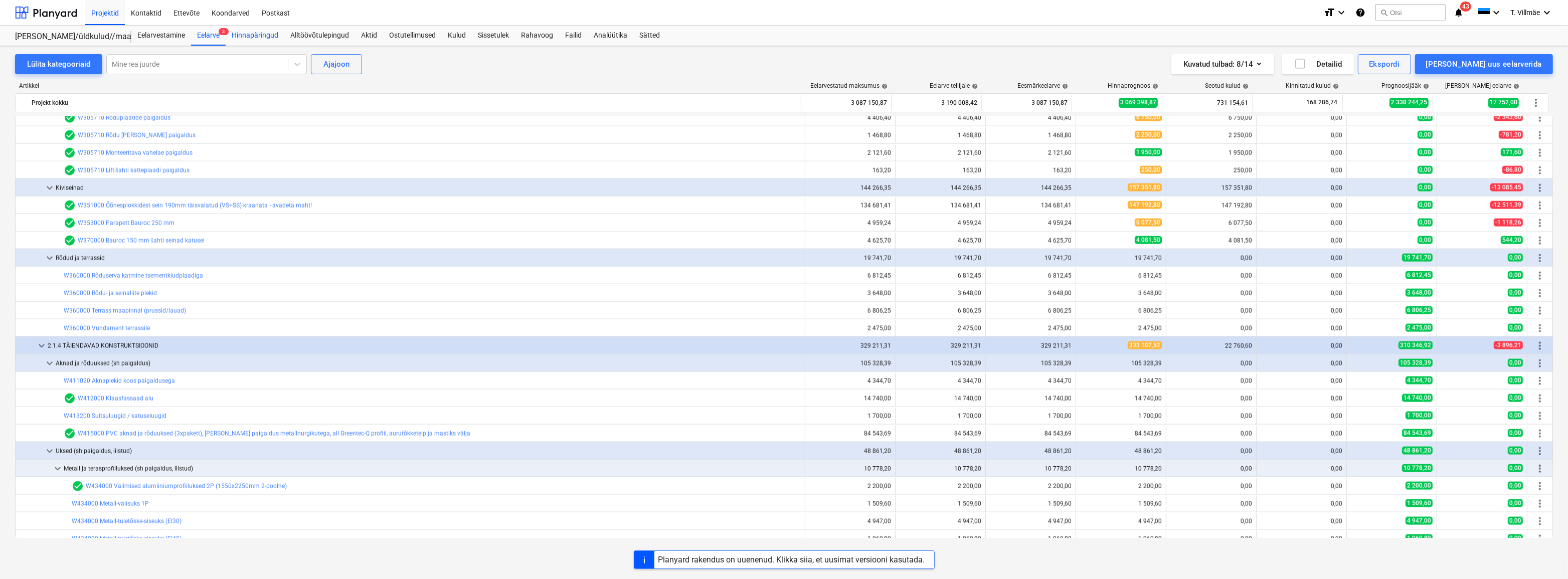
scroll to position [2051, 0]
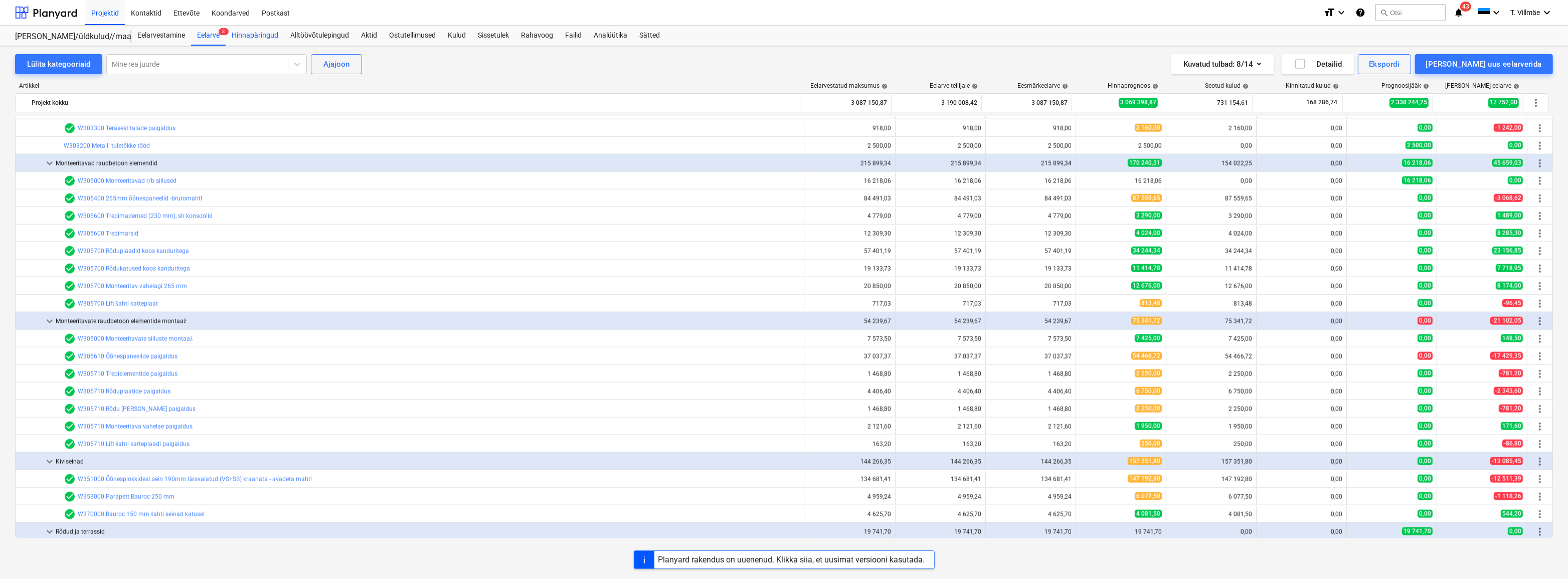
click at [270, 36] on div "Hinnapäringud" at bounding box center [255, 35] width 59 height 20
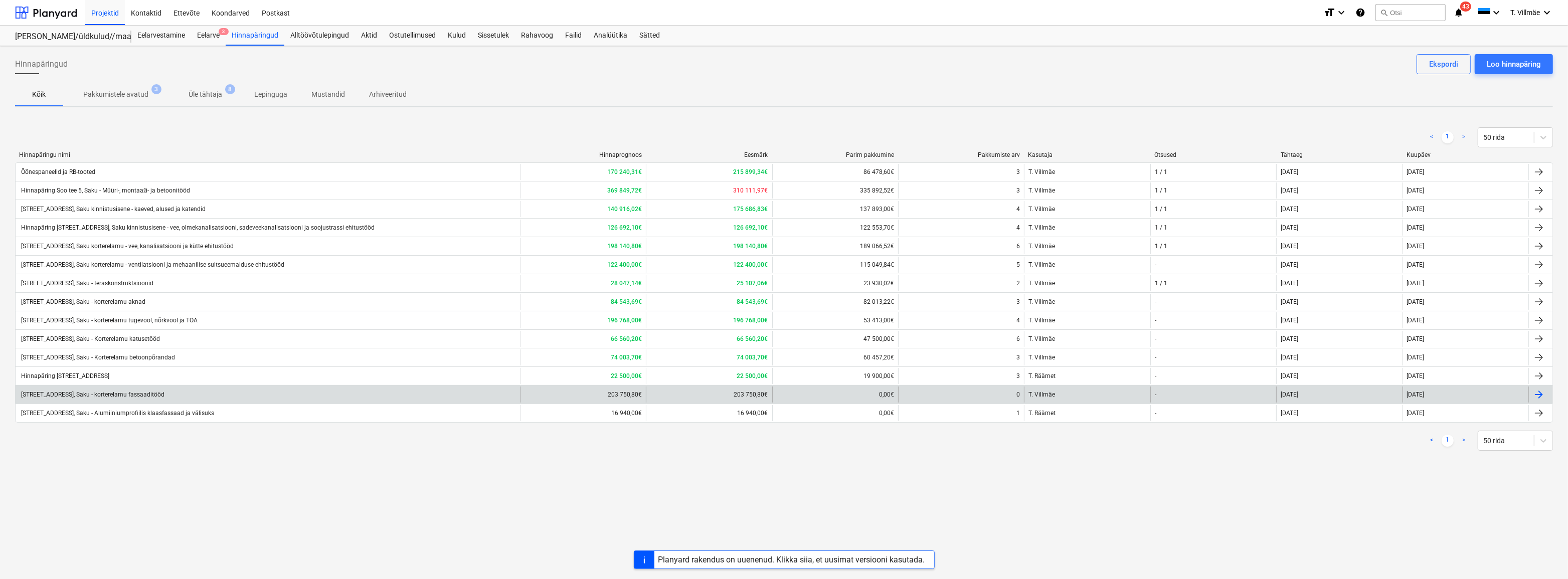
click at [131, 396] on div "[STREET_ADDRESS], Saku - korterelamu fassaaditööd" at bounding box center [92, 394] width 145 height 7
